Goal: Task Accomplishment & Management: Use online tool/utility

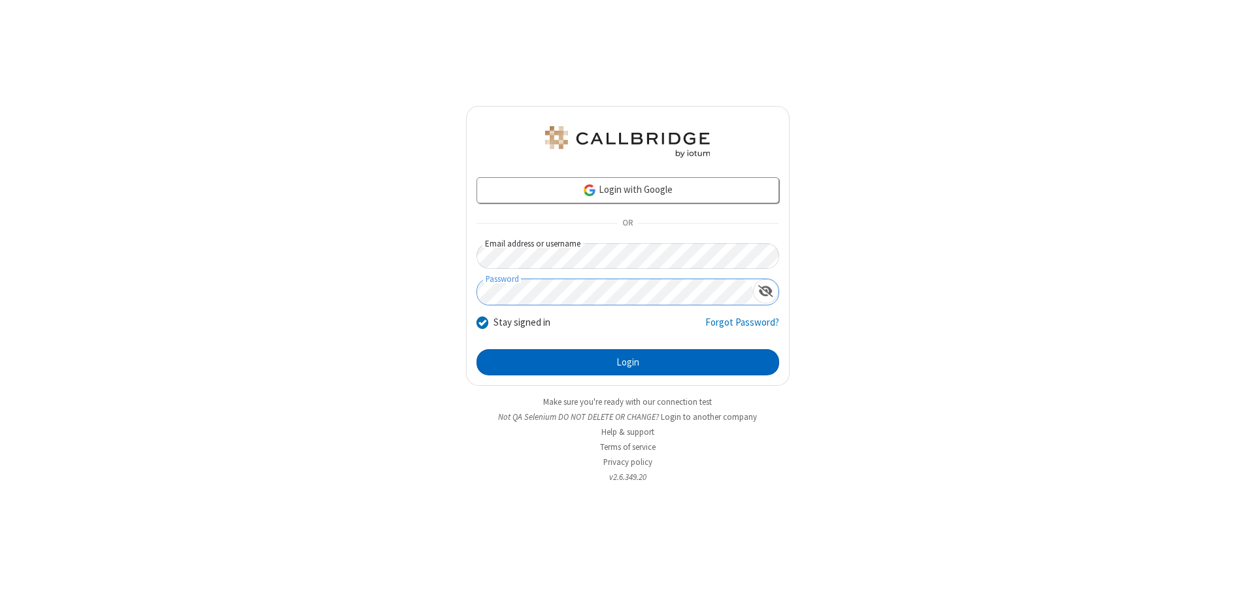
click at [627, 362] on button "Login" at bounding box center [627, 362] width 303 height 26
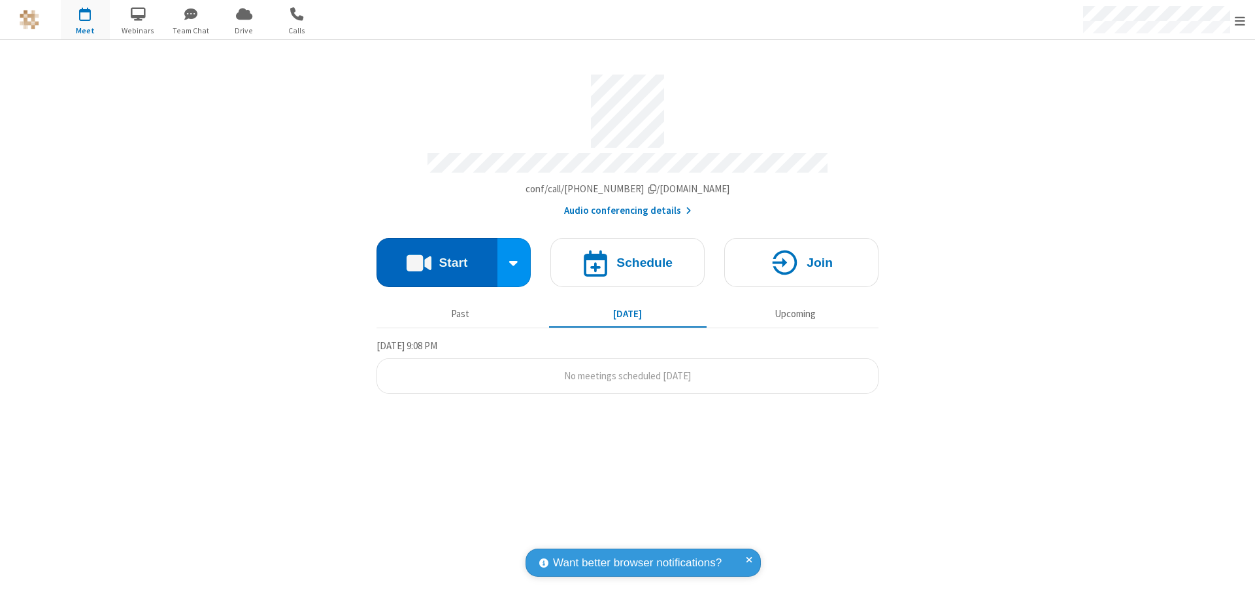
click at [437, 256] on button "Start" at bounding box center [436, 262] width 121 height 49
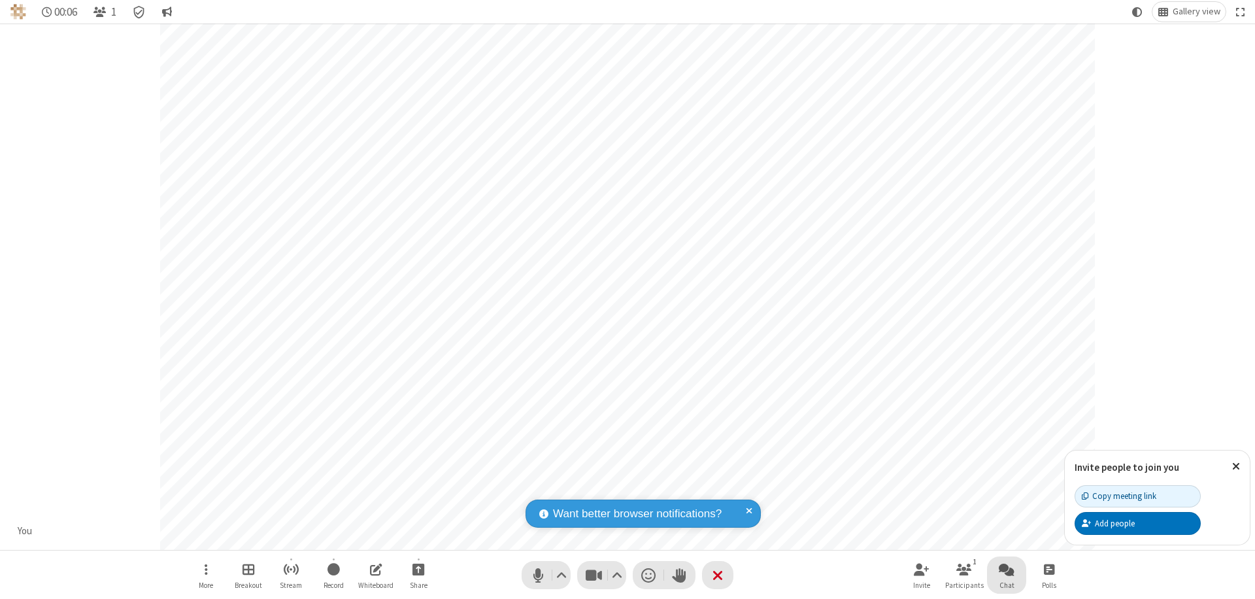
click at [1007, 569] on span "Open chat" at bounding box center [1007, 569] width 16 height 16
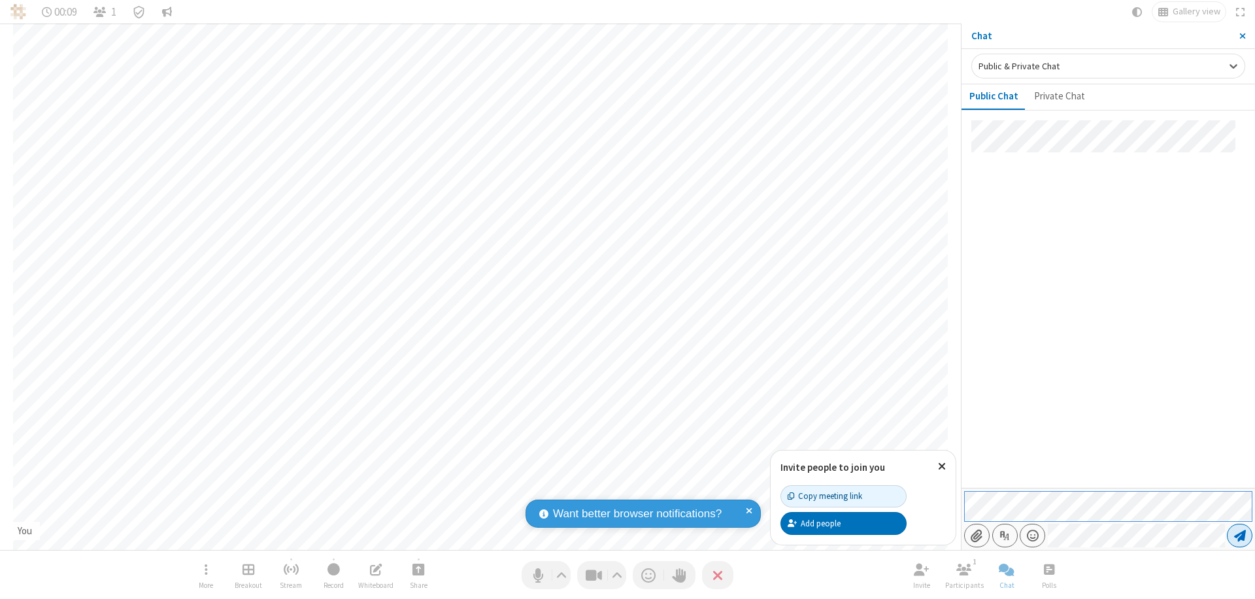
click at [1239, 535] on span "Send message" at bounding box center [1240, 535] width 12 height 13
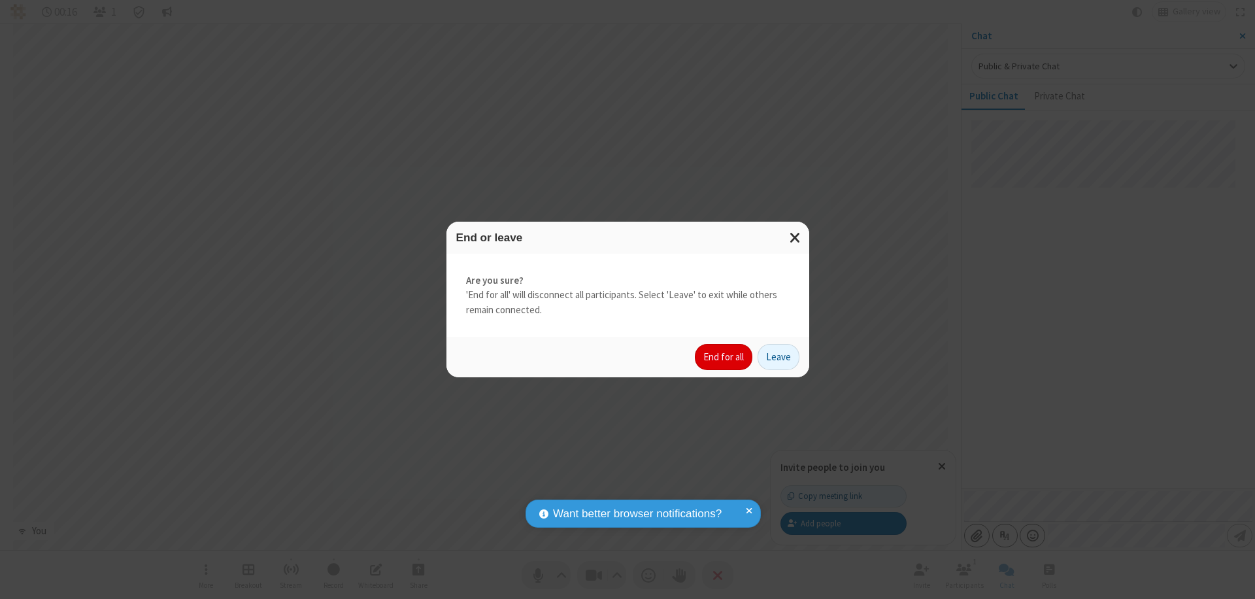
click at [724, 357] on button "End for all" at bounding box center [724, 357] width 58 height 26
